Goal: Information Seeking & Learning: Learn about a topic

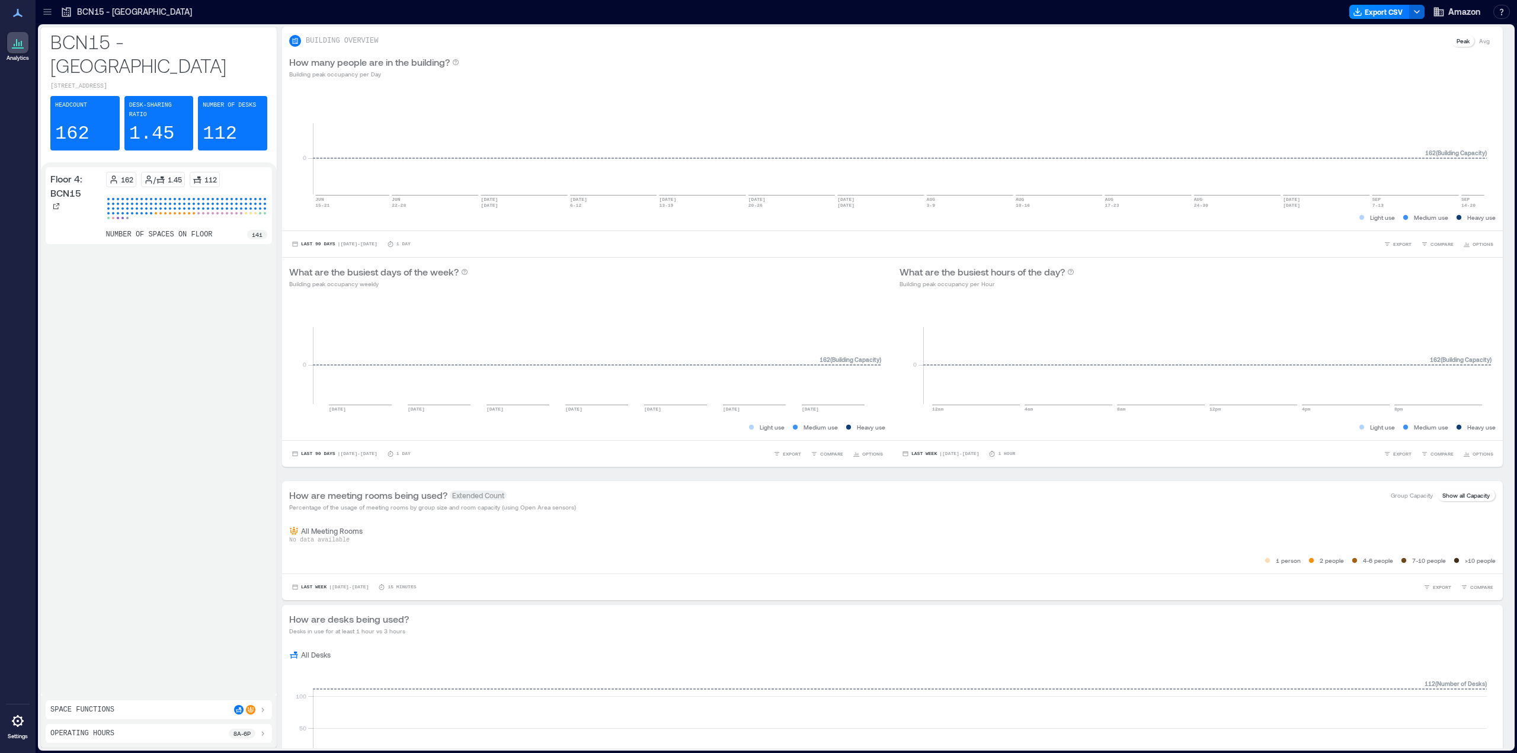
click at [53, 14] on div at bounding box center [47, 11] width 19 height 19
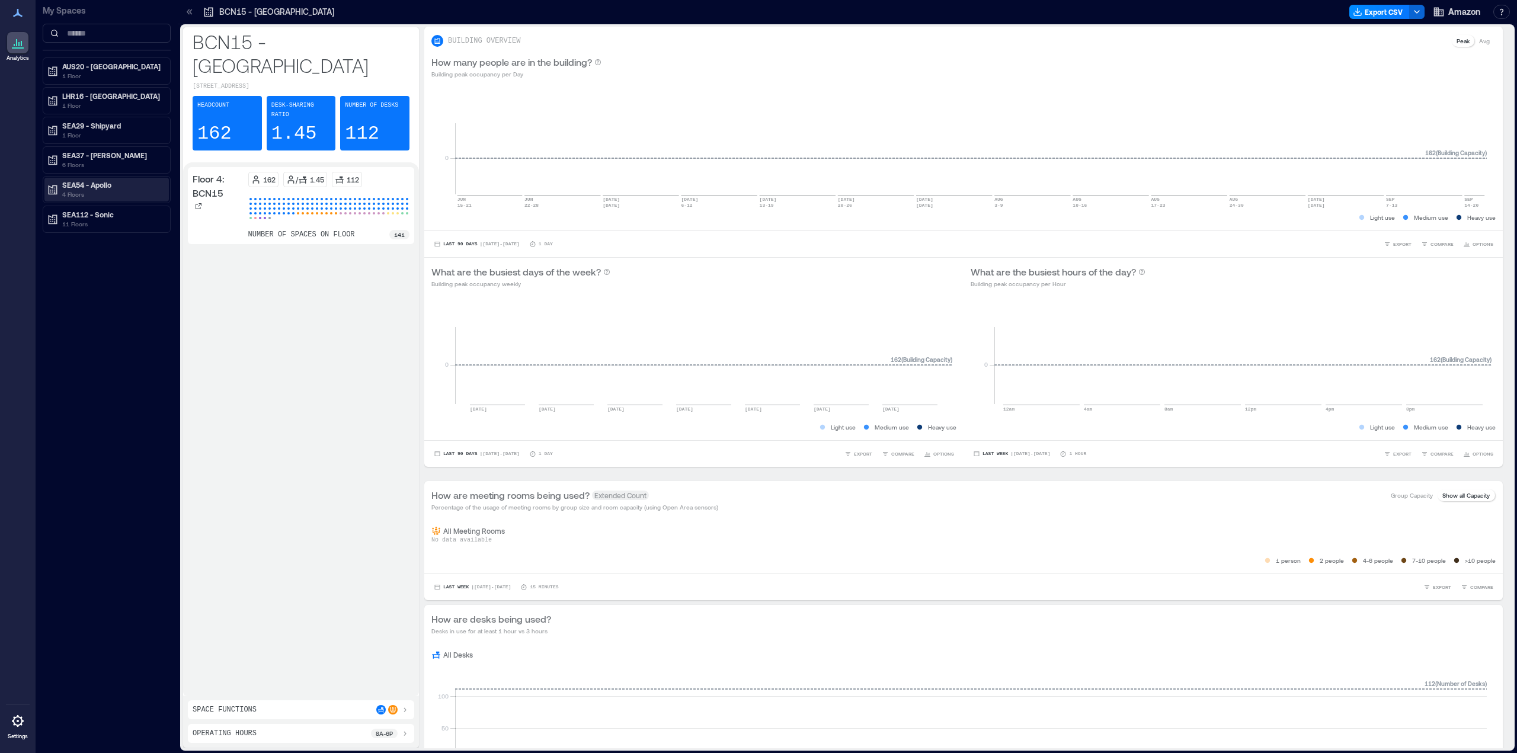
click at [92, 190] on p "4 Floors" at bounding box center [112, 194] width 100 height 9
click at [94, 276] on p "Floor 9: SEA54" at bounding box center [84, 280] width 47 height 9
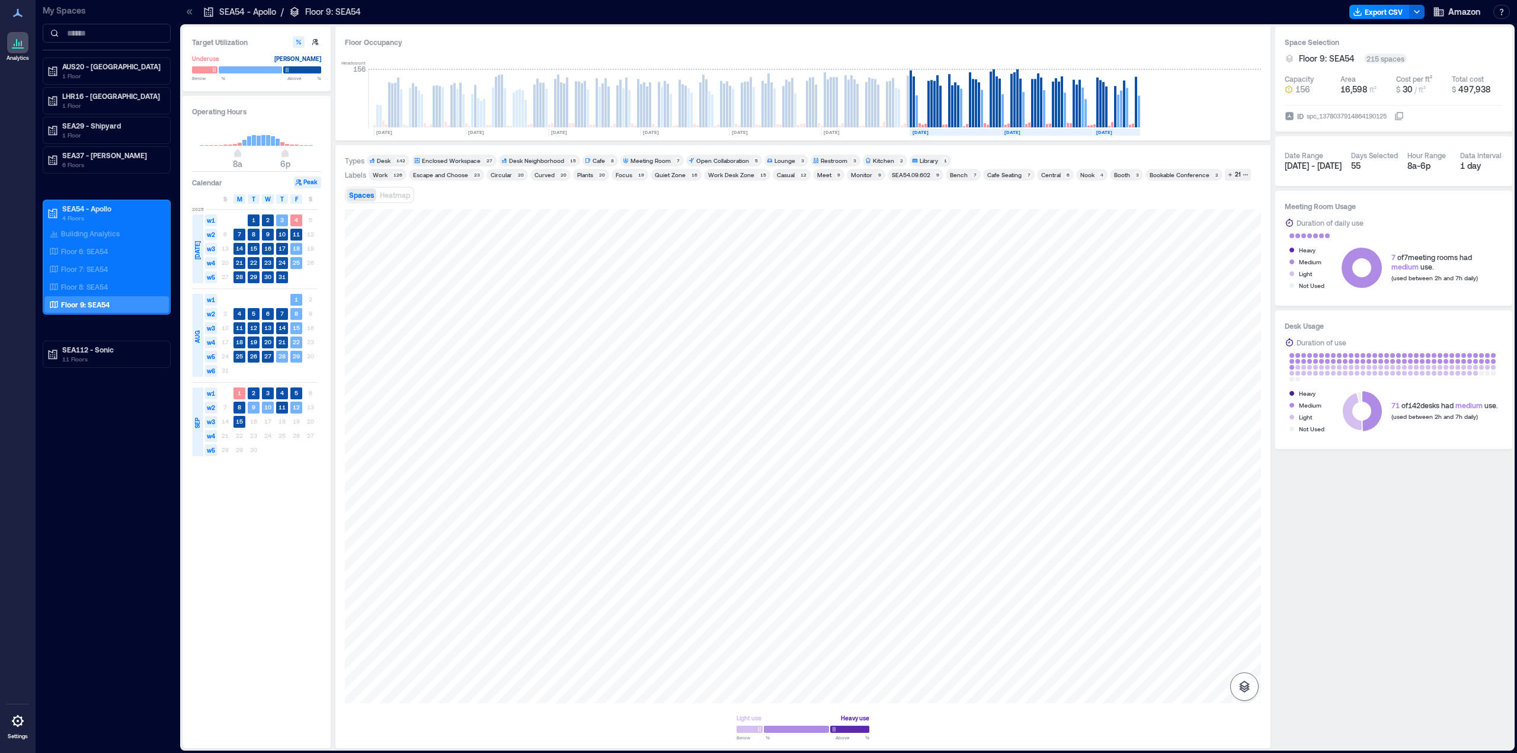
click at [1250, 689] on icon "button" at bounding box center [1244, 687] width 14 height 14
click at [1244, 627] on icon "button" at bounding box center [1244, 624] width 12 height 11
click at [1245, 649] on icon "button" at bounding box center [1244, 652] width 14 height 14
click at [89, 289] on p "Floor 8: SEA54" at bounding box center [84, 286] width 47 height 9
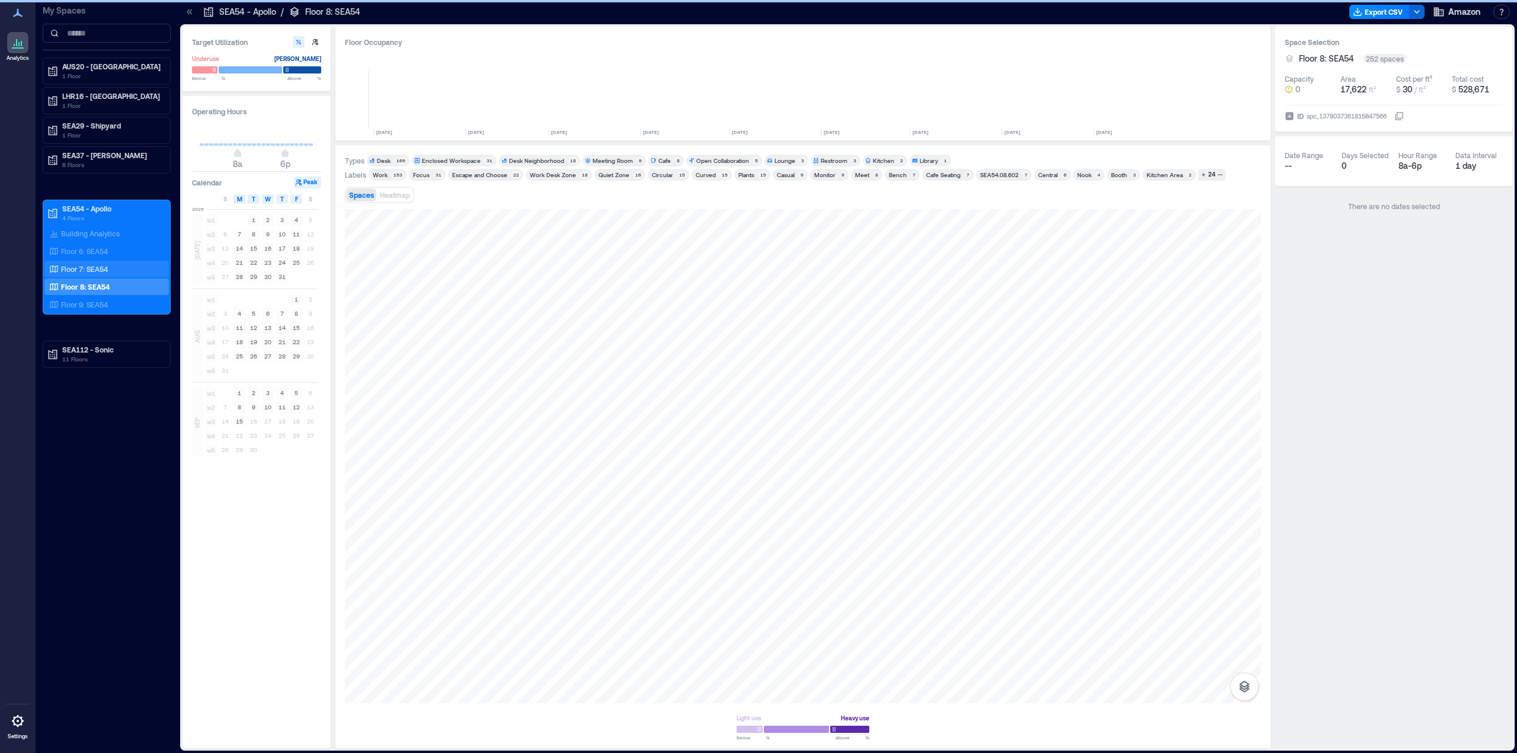
click at [92, 268] on p "Floor 7: SEA54" at bounding box center [84, 268] width 47 height 9
click at [98, 249] on p "Floor 6: SEA54" at bounding box center [84, 250] width 47 height 9
